Goal: Transaction & Acquisition: Download file/media

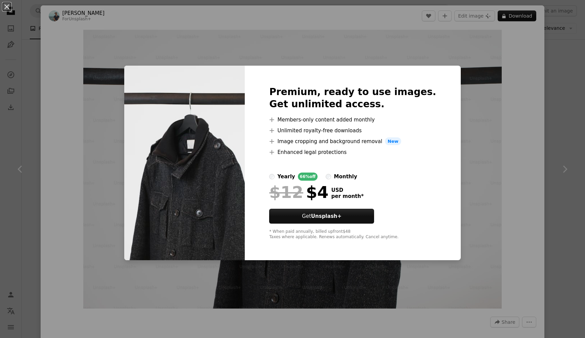
scroll to position [536, 0]
click at [478, 67] on div "An X shape Premium, ready to use images. Get unlimited access. A plus sign Memb…" at bounding box center [292, 169] width 585 height 338
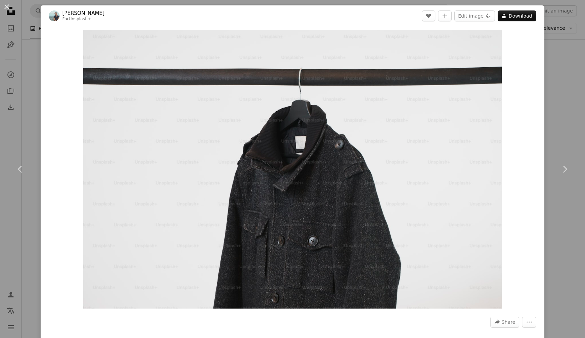
click at [15, 207] on div "An X shape Chevron left Chevron right [PERSON_NAME] For Unsplash+ A heart A plu…" at bounding box center [292, 169] width 585 height 338
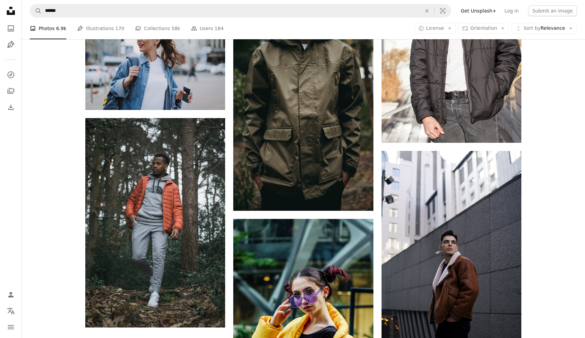
scroll to position [1022, 0]
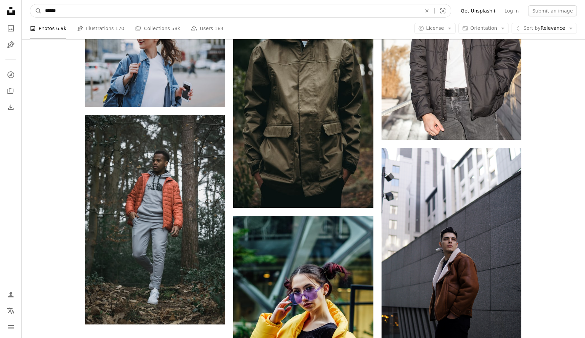
click at [217, 15] on input "******" at bounding box center [231, 10] width 378 height 13
click at [117, 17] on input "******" at bounding box center [231, 10] width 378 height 13
drag, startPoint x: 116, startPoint y: 15, endPoint x: 0, endPoint y: 14, distance: 116.1
drag, startPoint x: 79, startPoint y: 10, endPoint x: 0, endPoint y: 8, distance: 78.5
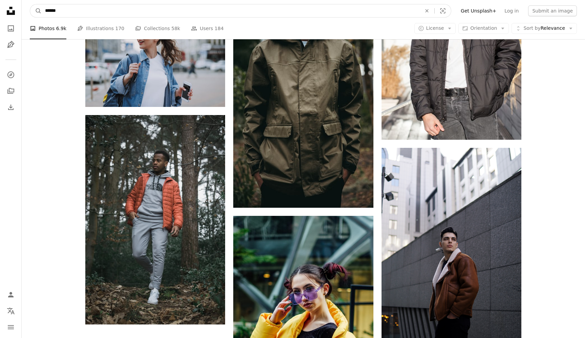
type input "**********"
click at [36, 11] on button "A magnifying glass" at bounding box center [36, 10] width 12 height 13
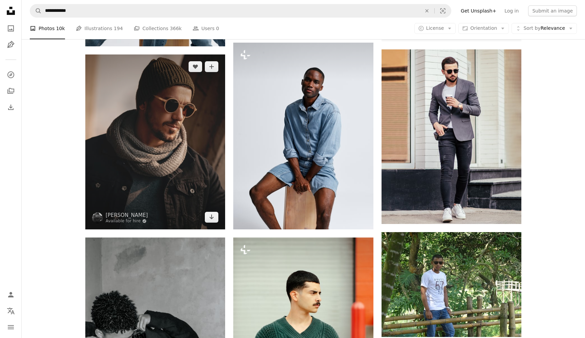
scroll to position [310, 0]
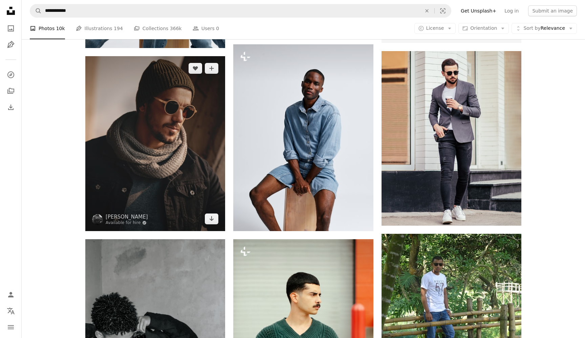
click at [157, 127] on img at bounding box center [155, 143] width 140 height 175
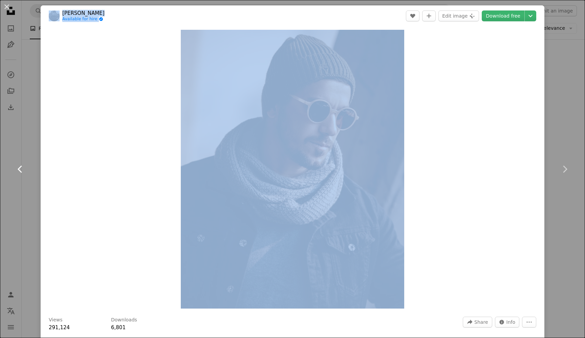
click at [20, 136] on div "An X shape Chevron left Chevron right [PERSON_NAME] Available for hire A checkm…" at bounding box center [292, 169] width 585 height 338
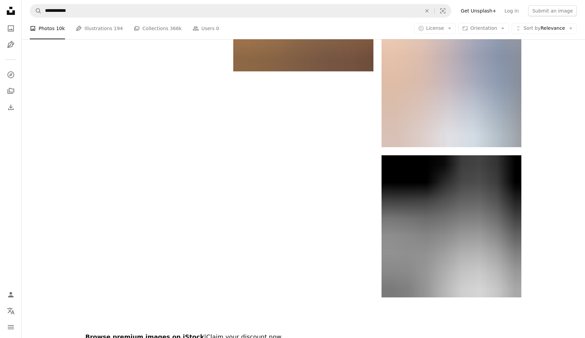
scroll to position [1347, 0]
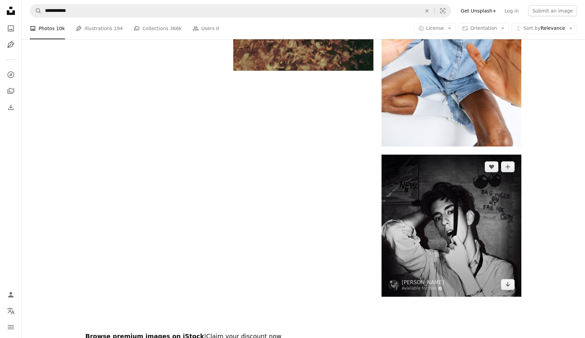
click at [447, 222] on img at bounding box center [451, 226] width 140 height 142
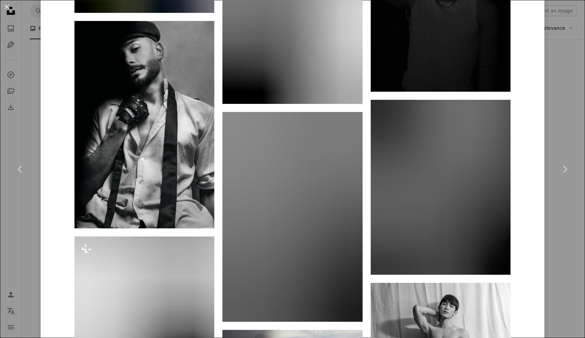
scroll to position [2238, 0]
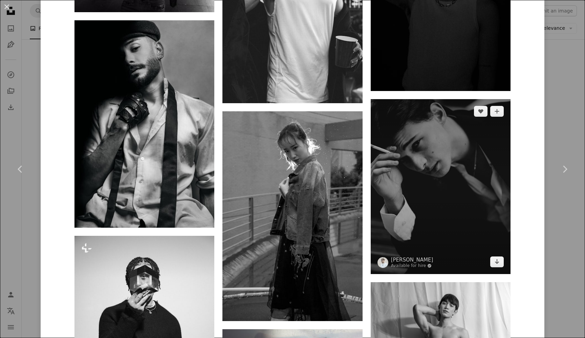
click at [457, 176] on img at bounding box center [441, 186] width 140 height 175
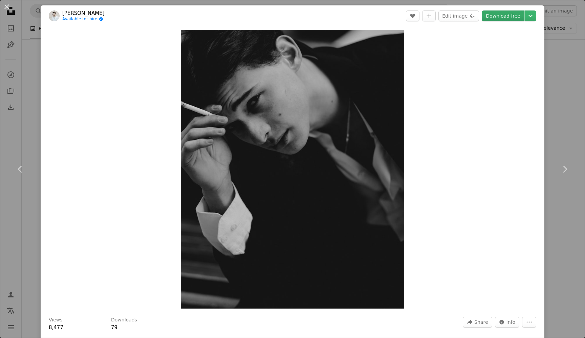
click at [490, 15] on link "Download free" at bounding box center [503, 15] width 43 height 11
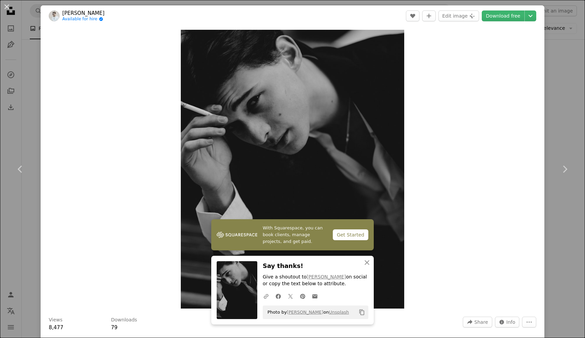
click at [62, 236] on div "Zoom in" at bounding box center [293, 169] width 504 height 286
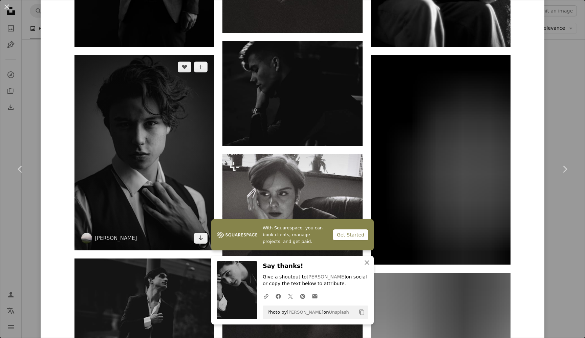
scroll to position [733, 0]
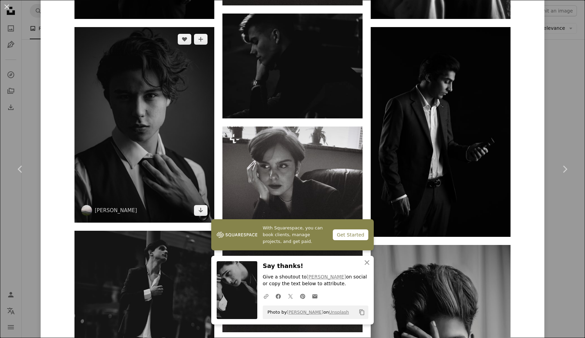
click at [188, 154] on img at bounding box center [144, 125] width 140 height 196
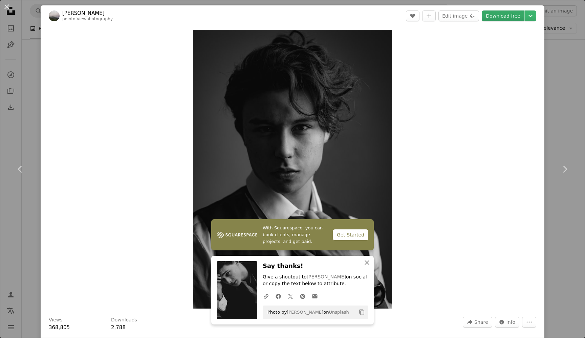
click at [493, 18] on link "Download free" at bounding box center [503, 15] width 43 height 11
click at [561, 124] on div "An X shape Chevron left Chevron right With Squarespace, you can book clients, m…" at bounding box center [292, 169] width 585 height 338
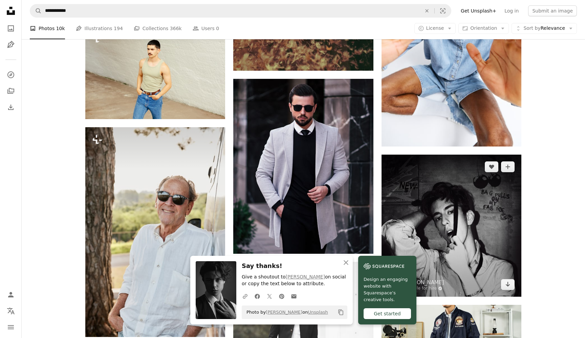
click at [430, 198] on img at bounding box center [451, 226] width 140 height 142
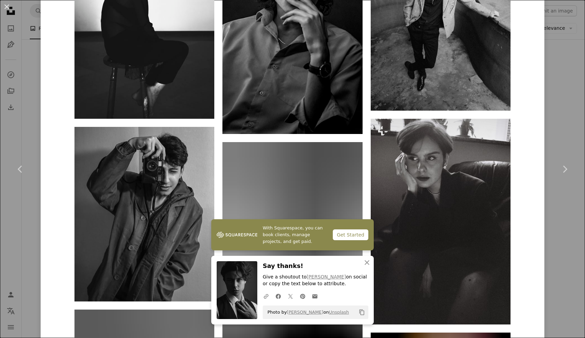
scroll to position [686, 0]
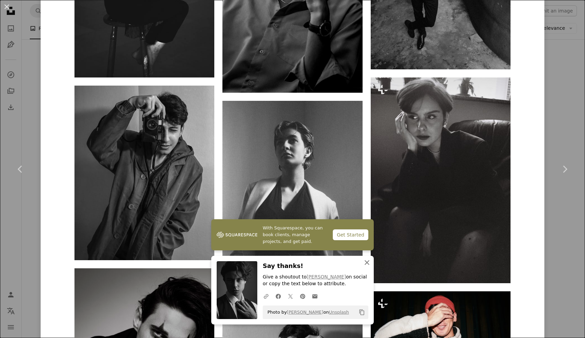
click at [367, 264] on icon "button" at bounding box center [366, 262] width 5 height 5
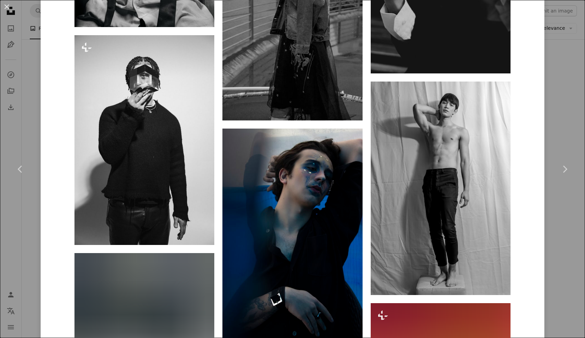
scroll to position [2428, 0]
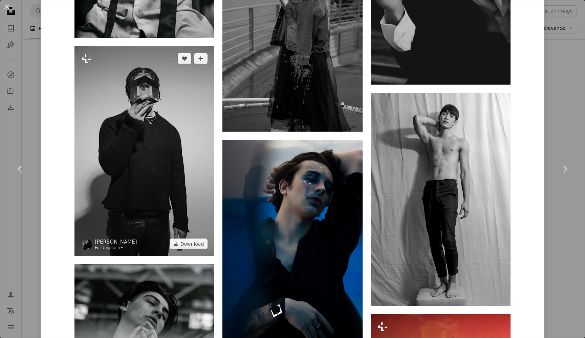
click at [182, 184] on img at bounding box center [144, 151] width 140 height 210
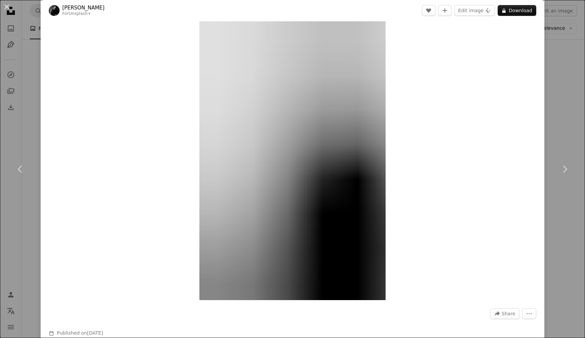
scroll to position [11, 0]
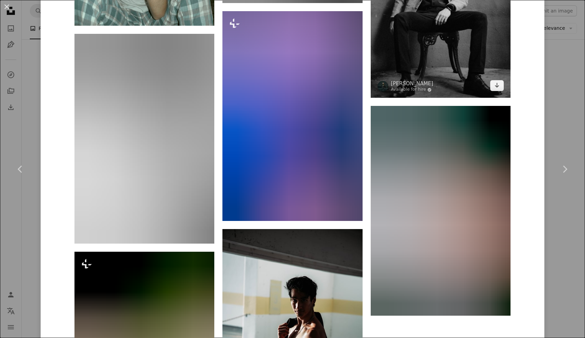
scroll to position [6429, 0]
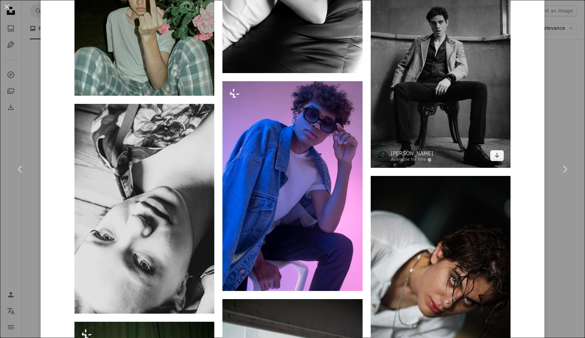
click at [454, 111] on img at bounding box center [441, 75] width 140 height 186
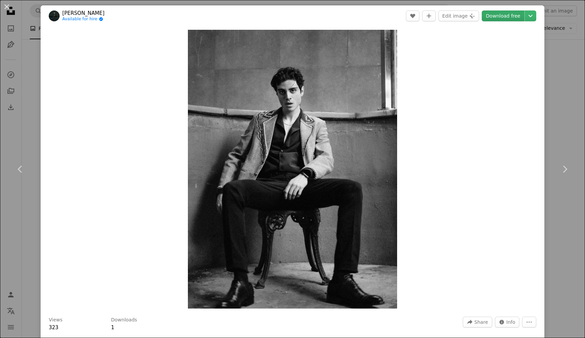
click at [493, 19] on link "Download free" at bounding box center [503, 15] width 43 height 11
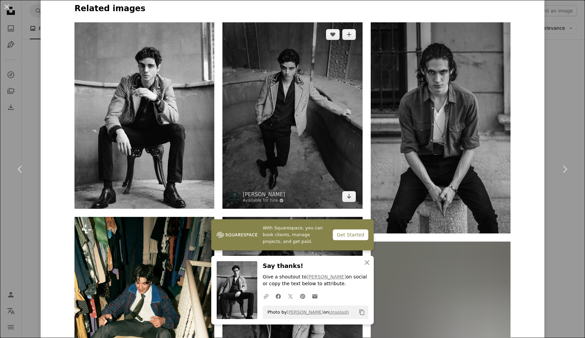
scroll to position [518, 0]
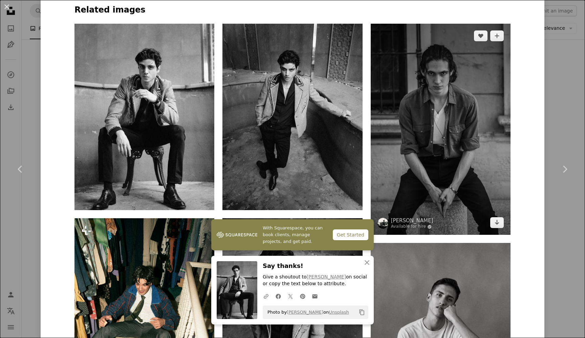
click at [457, 102] on img at bounding box center [441, 129] width 140 height 211
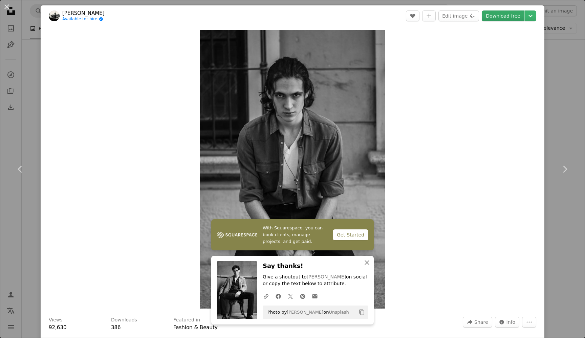
click at [493, 14] on link "Download free" at bounding box center [503, 15] width 43 height 11
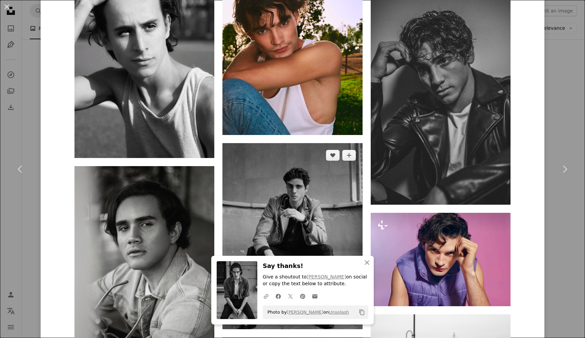
scroll to position [1002, 0]
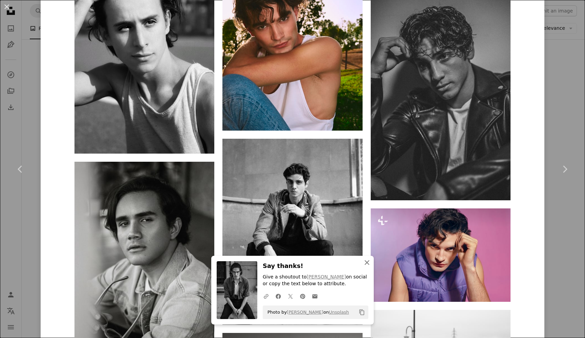
click at [367, 262] on icon "An X shape" at bounding box center [367, 263] width 8 height 8
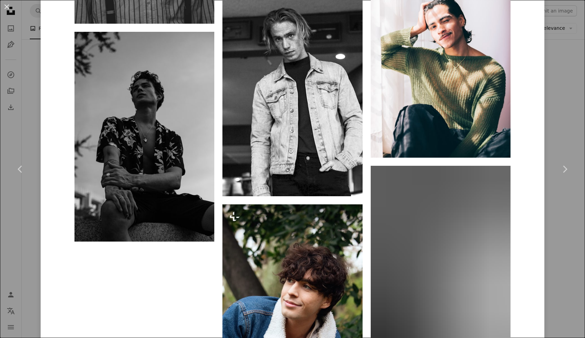
scroll to position [1569, 0]
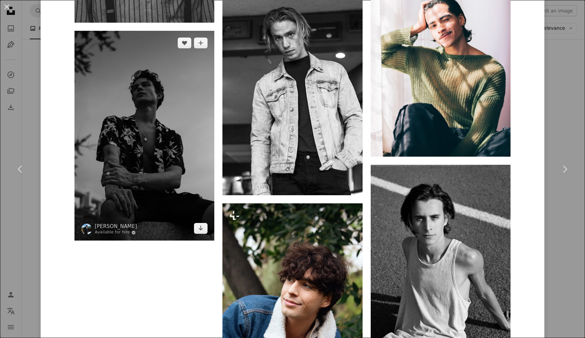
click at [157, 145] on img at bounding box center [144, 136] width 140 height 210
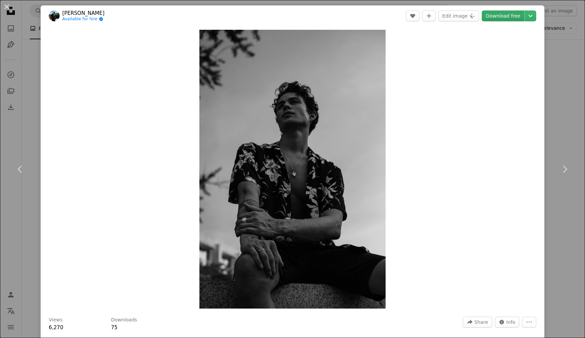
click at [493, 15] on link "Download free" at bounding box center [503, 15] width 43 height 11
